Goal: Task Accomplishment & Management: Use online tool/utility

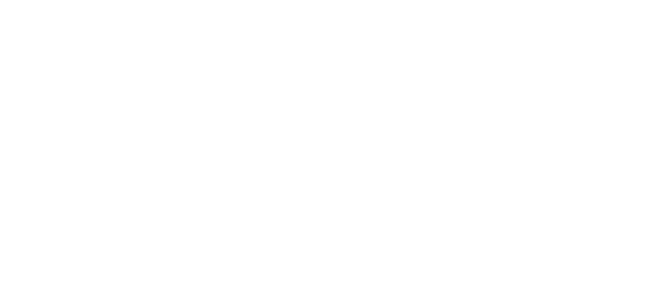
drag, startPoint x: 346, startPoint y: 229, endPoint x: 375, endPoint y: 209, distance: 35.2
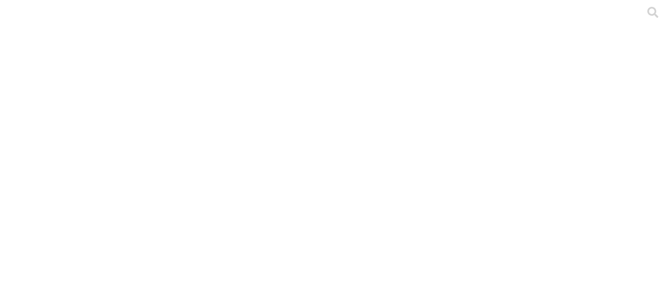
click at [258, 125] on div at bounding box center [340, 153] width 672 height 307
type input "actualizado ea"
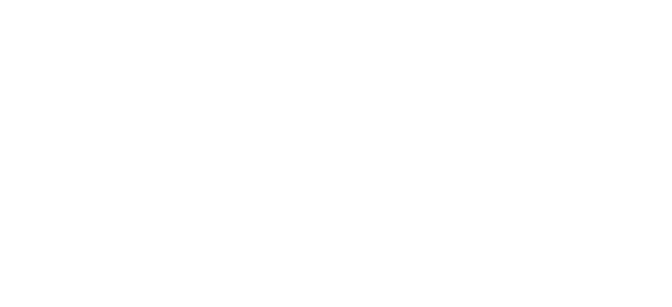
type input "[PERSON_NAME]"
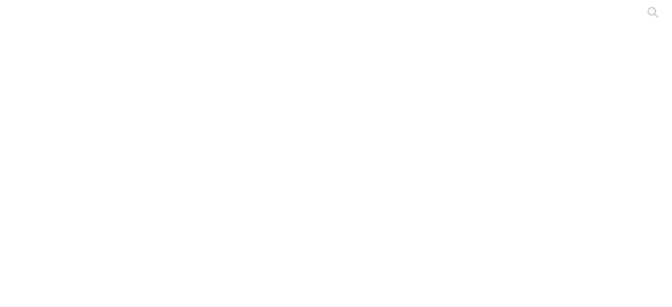
drag, startPoint x: 299, startPoint y: 115, endPoint x: 281, endPoint y: 129, distance: 22.5
